Goal: Information Seeking & Learning: Find specific fact

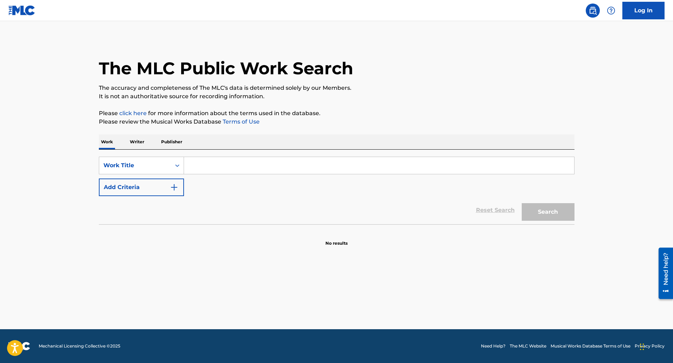
click at [197, 164] on input "Search Form" at bounding box center [379, 165] width 390 height 17
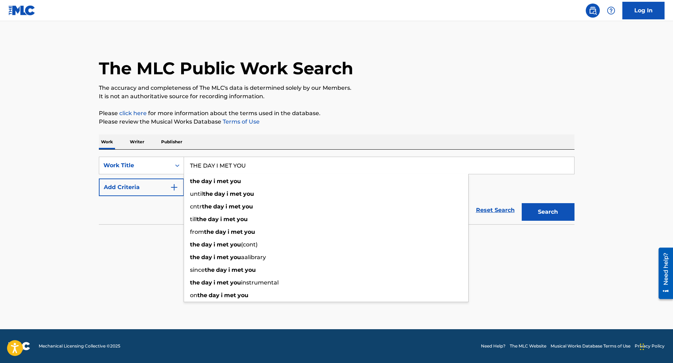
type input "THE DAY I MET YOU"
click at [522, 203] on button "Search" at bounding box center [548, 212] width 53 height 18
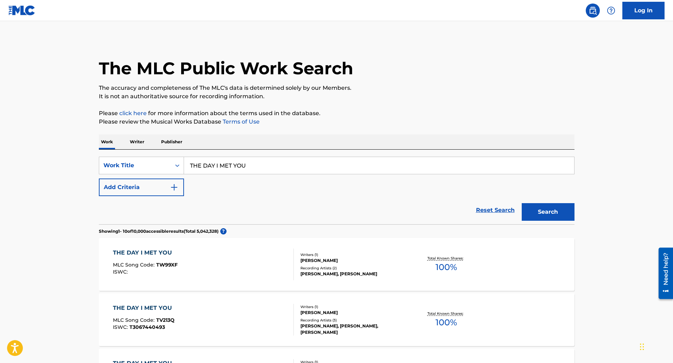
click at [178, 187] on img "Search Form" at bounding box center [174, 187] width 8 height 8
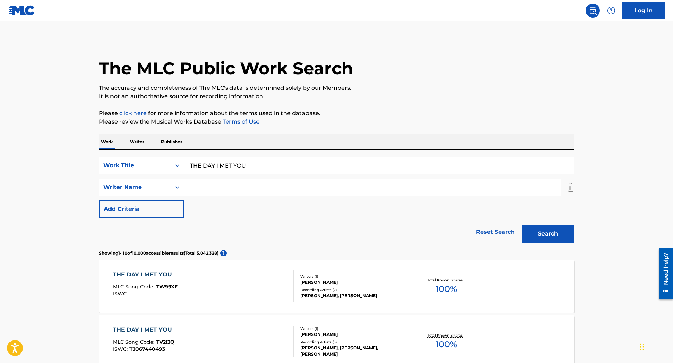
click at [277, 191] on input "Search Form" at bounding box center [372, 187] width 377 height 17
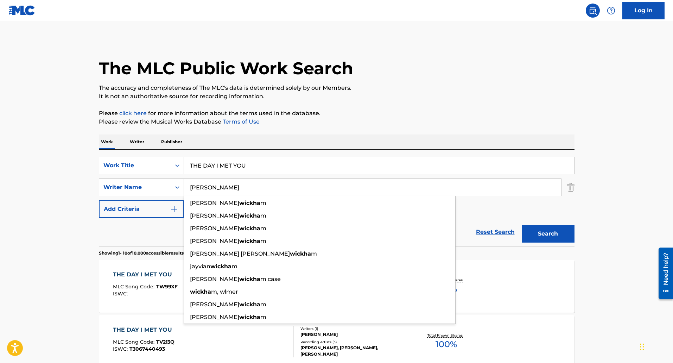
type input "[PERSON_NAME]"
click at [522, 225] on button "Search" at bounding box center [548, 234] width 53 height 18
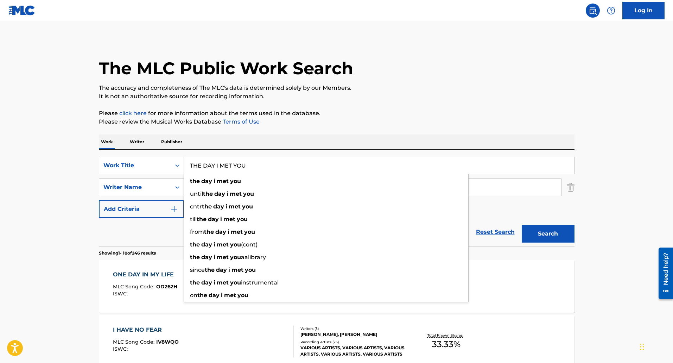
drag, startPoint x: 273, startPoint y: 166, endPoint x: 154, endPoint y: 153, distance: 119.3
click at [155, 153] on div "SearchWithCriteria625da4d6-9b14-487f-b12d-070dfed13b91 Work Title THE DAY I MET…" at bounding box center [337, 198] width 476 height 96
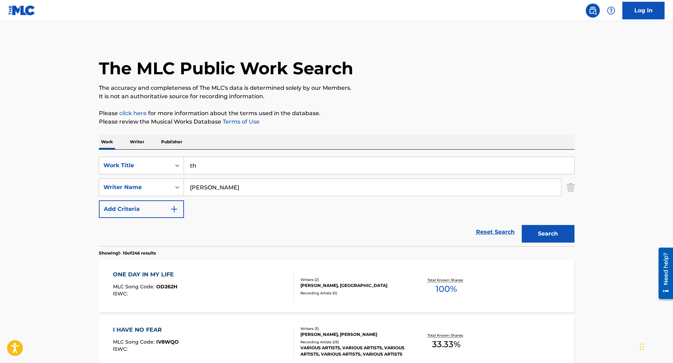
type input "t"
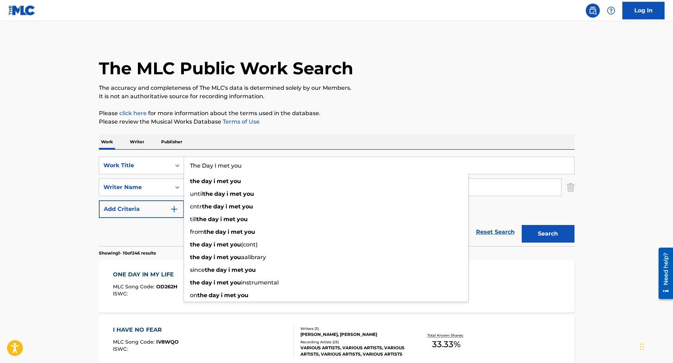
type input "The Day I met you"
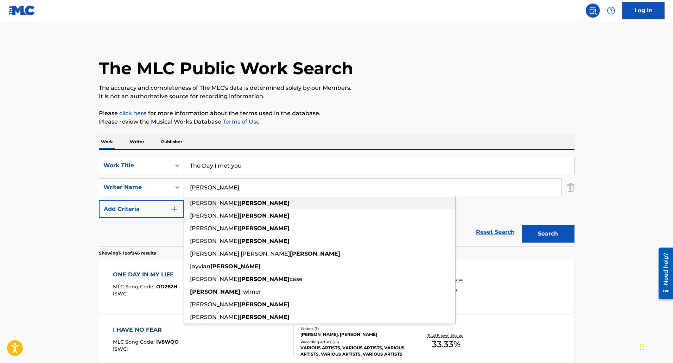
click at [213, 197] on div "[PERSON_NAME]" at bounding box center [319, 203] width 271 height 13
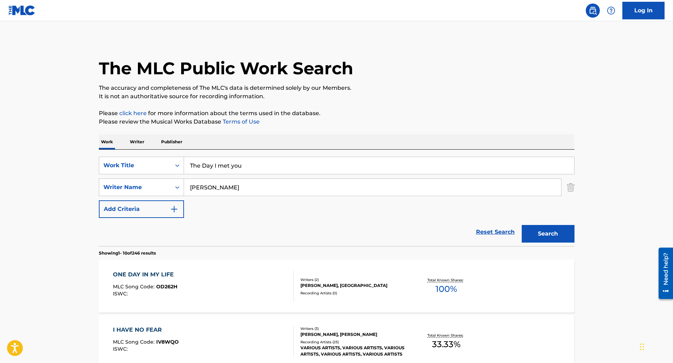
click at [543, 227] on button "Search" at bounding box center [548, 234] width 53 height 18
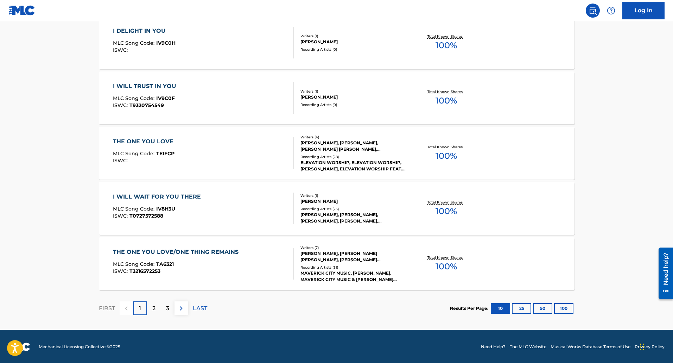
scroll to position [521, 0]
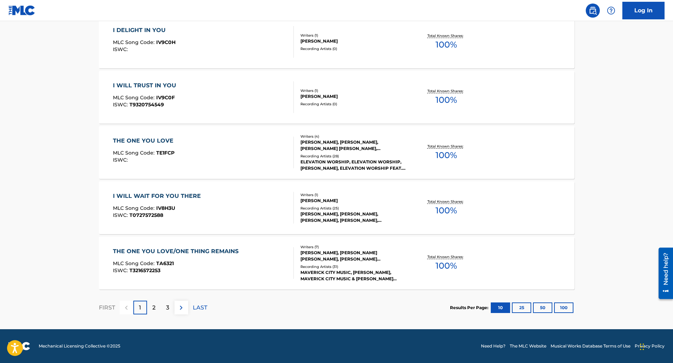
click at [149, 308] on div "2" at bounding box center [154, 308] width 14 height 14
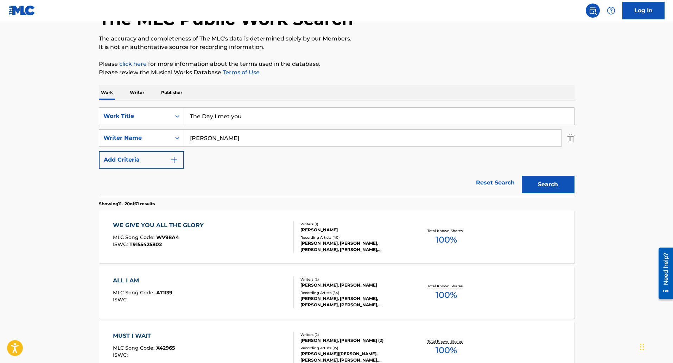
scroll to position [0, 0]
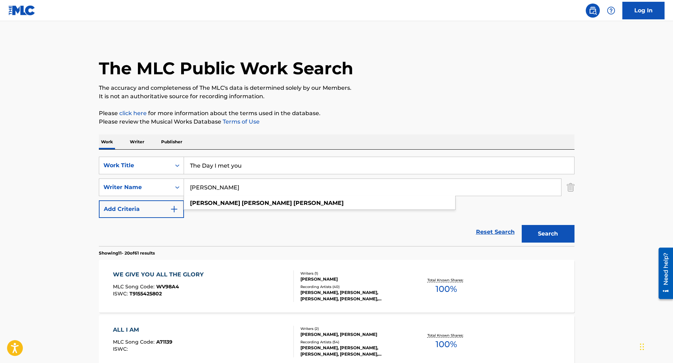
drag, startPoint x: 296, startPoint y: 190, endPoint x: 188, endPoint y: 184, distance: 108.2
click at [188, 184] on input "[PERSON_NAME]" at bounding box center [372, 187] width 377 height 17
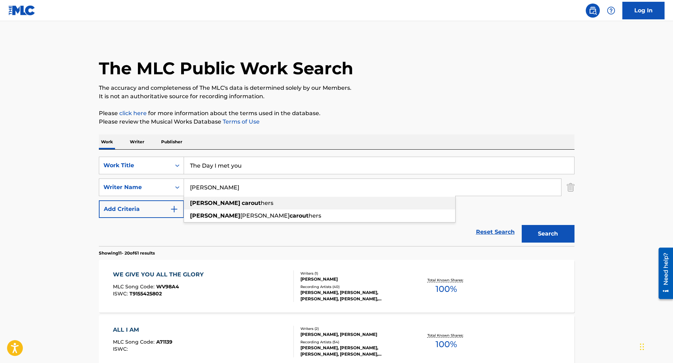
click at [242, 202] on strong "carout" at bounding box center [251, 203] width 19 height 7
type input "[PERSON_NAME]"
click at [541, 234] on button "Search" at bounding box center [548, 234] width 53 height 18
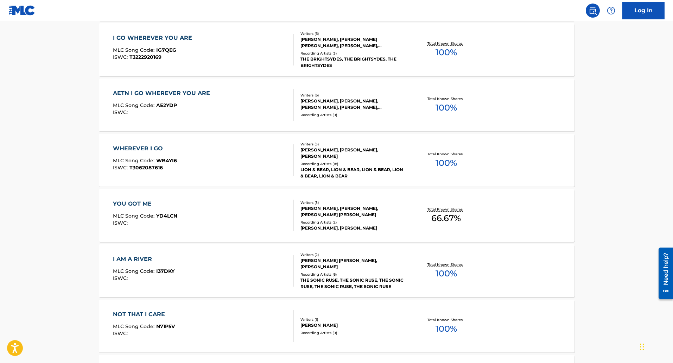
scroll to position [352, 0]
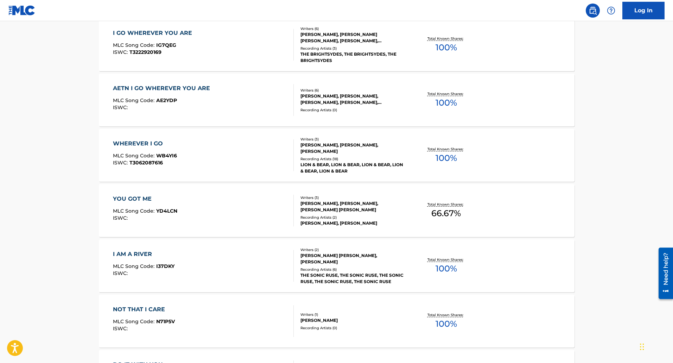
click at [137, 247] on div "I AM A RIVER MLC Song Code : I37DKY ISWC : Writers ( 2 ) [PERSON_NAME] [PERSON_…" at bounding box center [337, 265] width 476 height 53
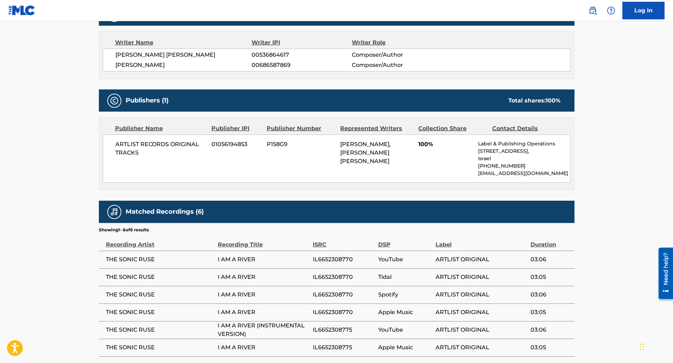
scroll to position [246, 0]
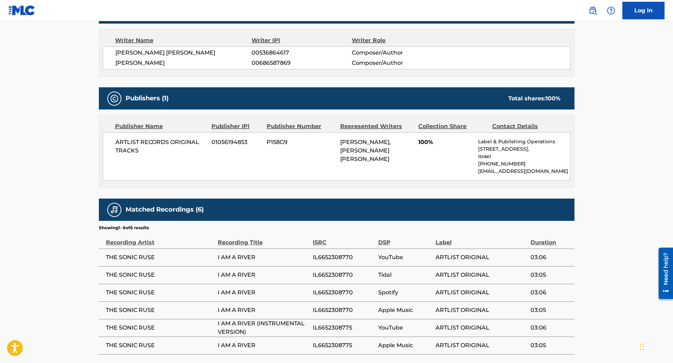
scroll to position [392, 0]
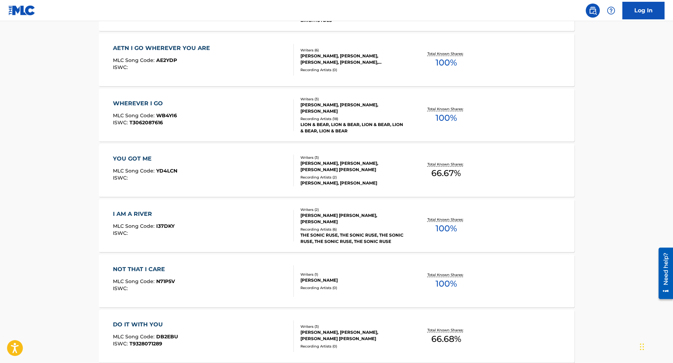
click at [123, 265] on div "NOT THAT I CARE MLC Song Code : N71P5V ISWC : Writers ( 1 ) [PERSON_NAME] Recor…" at bounding box center [337, 280] width 476 height 53
